Goal: Task Accomplishment & Management: Manage account settings

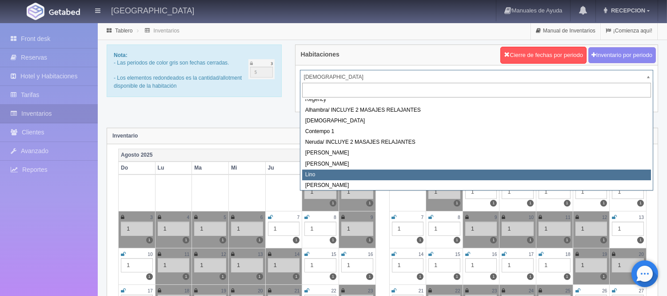
scroll to position [50, 0]
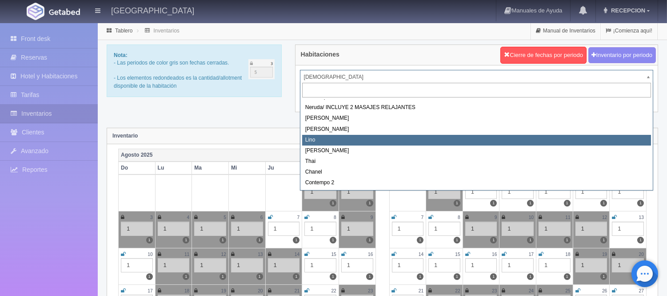
select select "725"
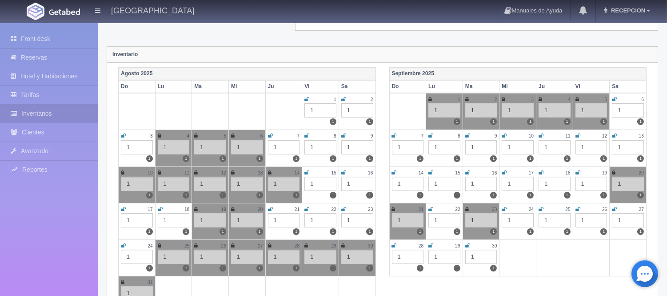
scroll to position [99, 0]
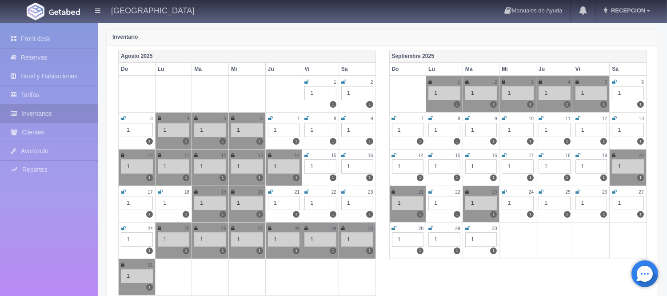
click at [465, 117] on icon at bounding box center [467, 118] width 5 height 5
click at [505, 116] on icon at bounding box center [504, 118] width 5 height 5
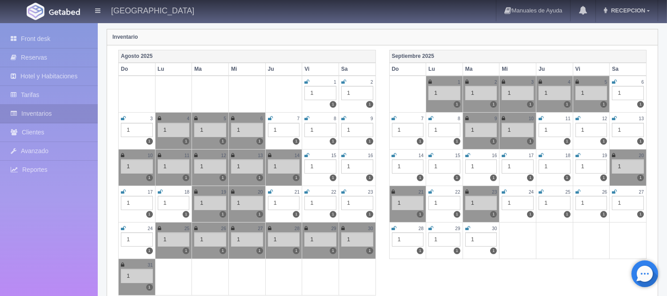
click at [541, 118] on icon at bounding box center [541, 118] width 5 height 5
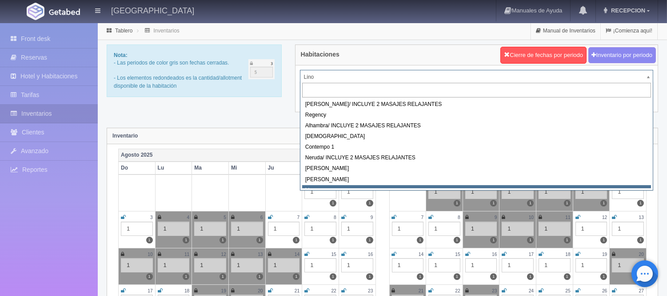
scroll to position [4, 0]
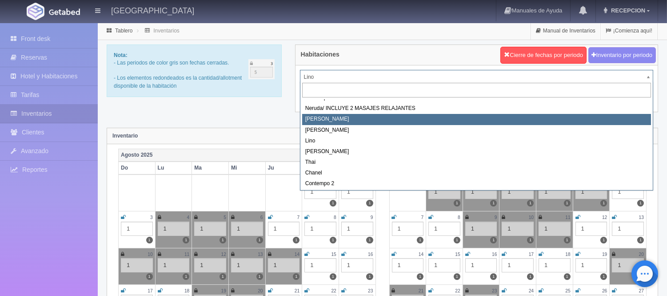
scroll to position [0, 0]
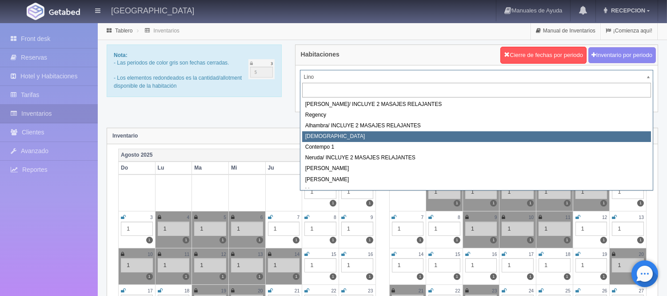
select select "720"
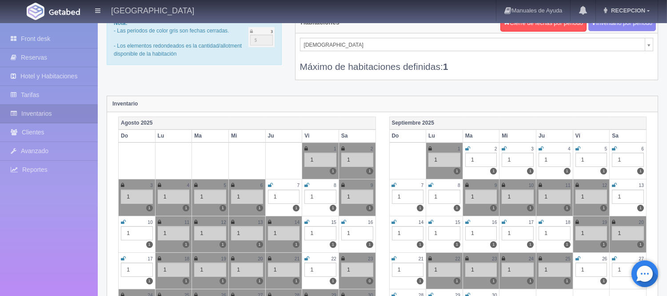
scroll to position [49, 0]
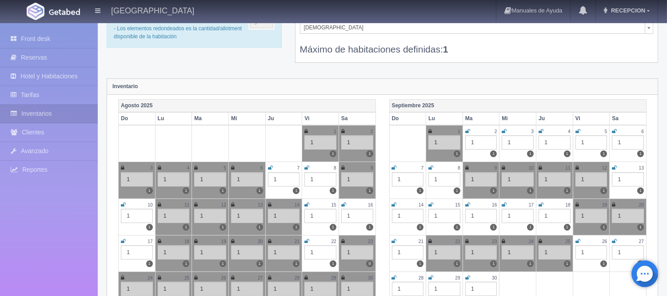
click at [502, 202] on icon at bounding box center [504, 204] width 5 height 5
click at [541, 203] on icon at bounding box center [541, 204] width 5 height 5
